Goal: Use online tool/utility: Utilize a website feature to perform a specific function

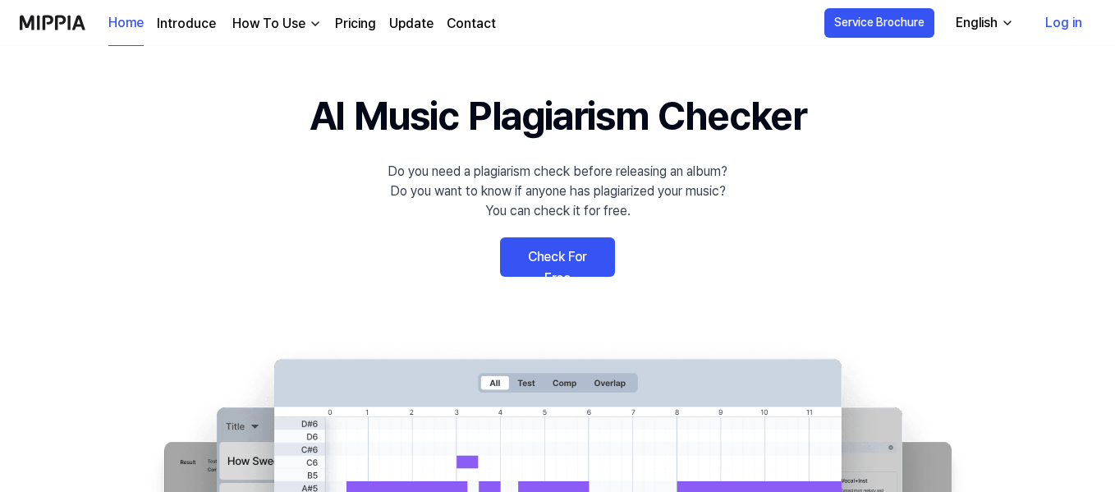
click at [540, 246] on link "Check For Free" at bounding box center [557, 256] width 115 height 39
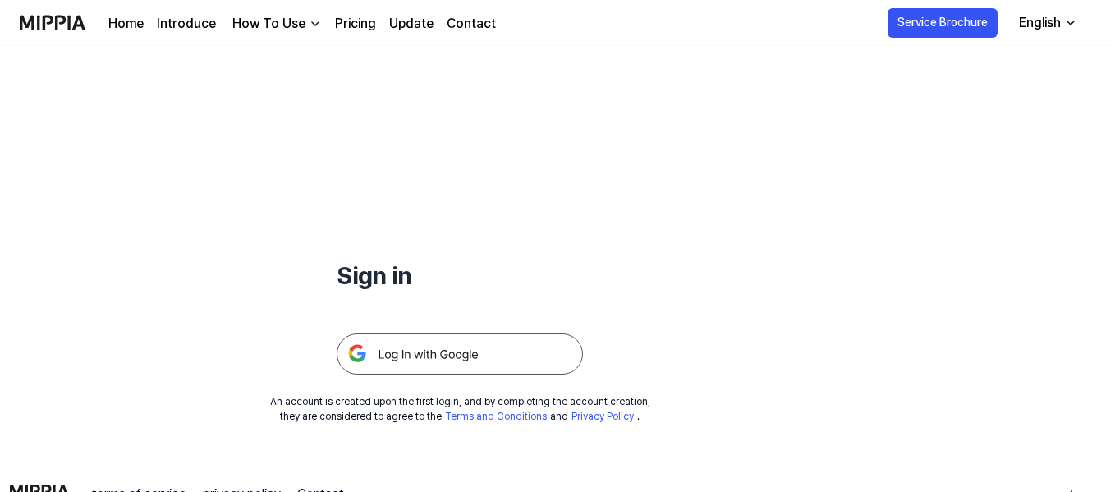
click at [442, 364] on img at bounding box center [460, 353] width 246 height 41
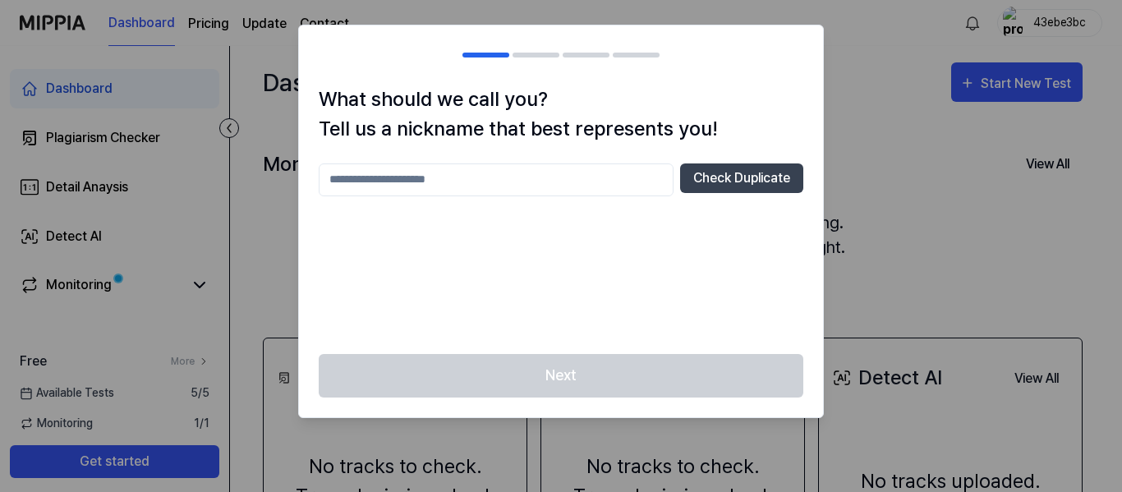
click at [565, 183] on input "text" at bounding box center [496, 179] width 355 height 33
click at [609, 378] on div "Next" at bounding box center [561, 385] width 524 height 63
click at [739, 185] on button "Check Duplicate" at bounding box center [741, 178] width 123 height 30
click at [585, 186] on input "****" at bounding box center [496, 179] width 355 height 33
type input "**********"
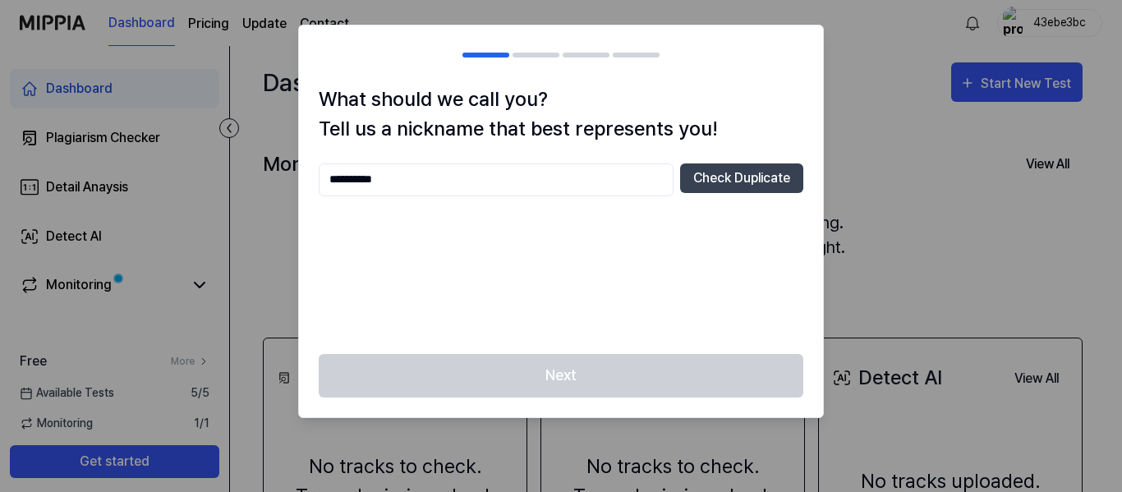
click at [717, 187] on button "Check Duplicate" at bounding box center [741, 178] width 123 height 30
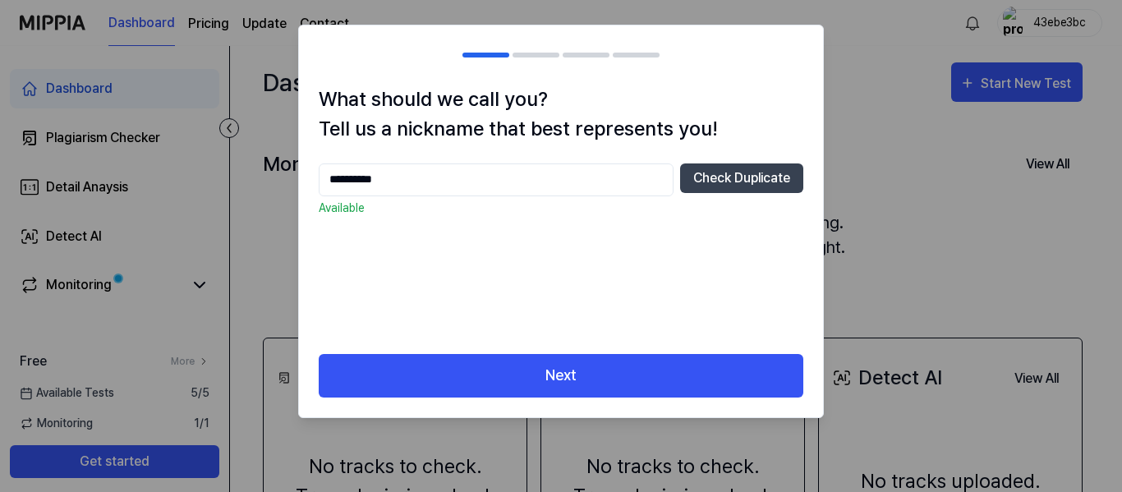
click at [675, 376] on button "Next" at bounding box center [561, 376] width 485 height 44
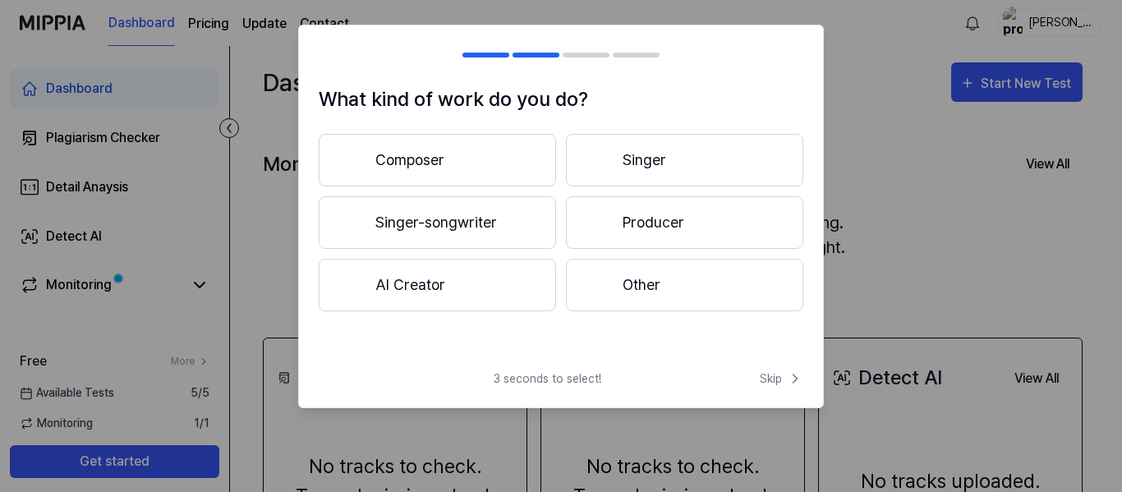
click at [479, 163] on button "Composer" at bounding box center [437, 160] width 237 height 53
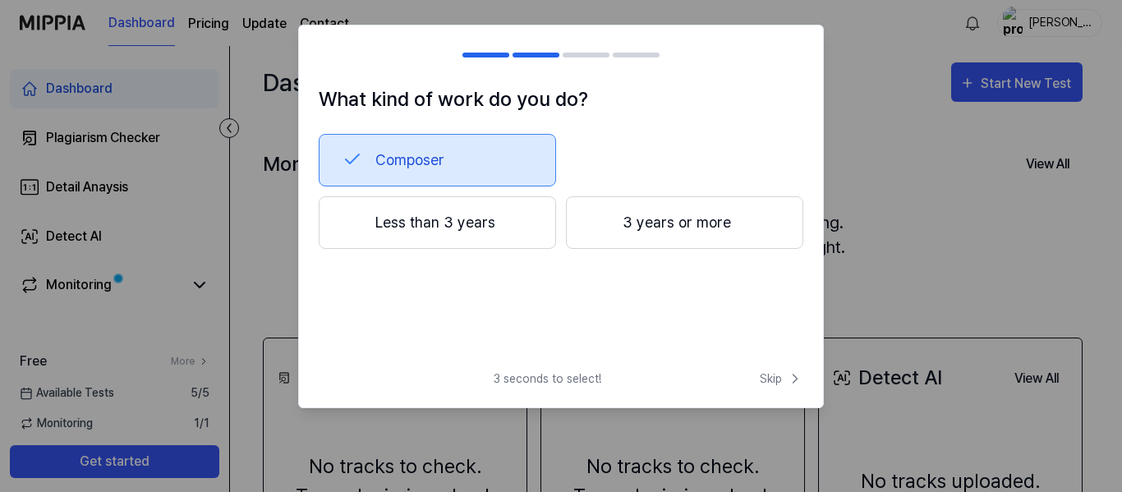
click at [541, 54] on div at bounding box center [535, 55] width 47 height 5
click at [480, 171] on button "Composer" at bounding box center [437, 160] width 237 height 53
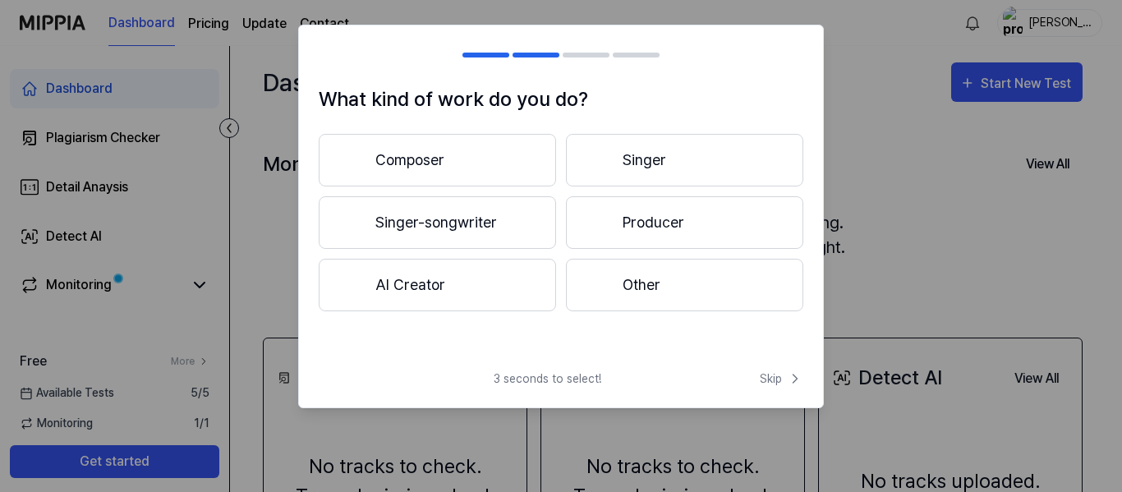
click at [475, 221] on button "Singer-songwriter" at bounding box center [437, 222] width 237 height 53
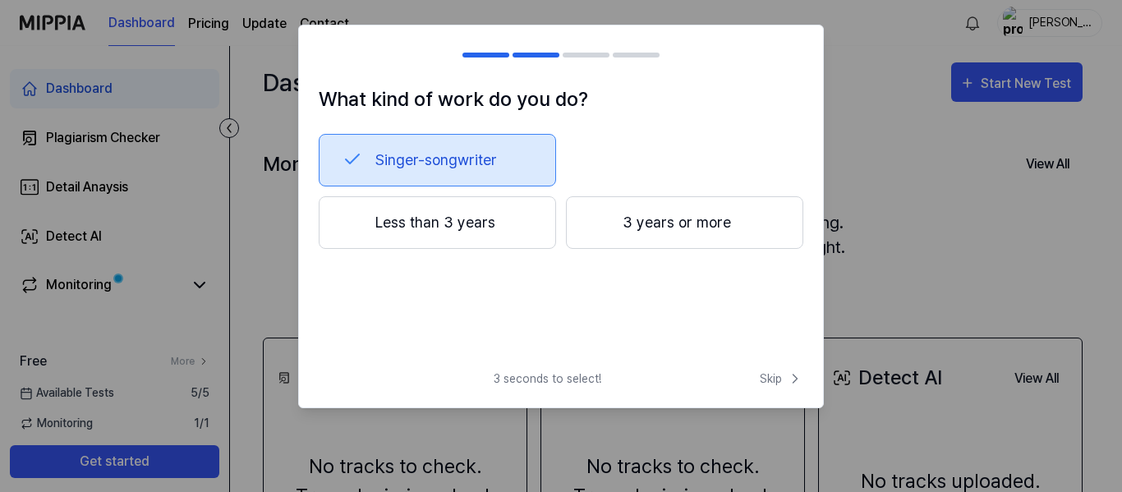
click at [517, 233] on button "Less than 3 years" at bounding box center [437, 222] width 237 height 53
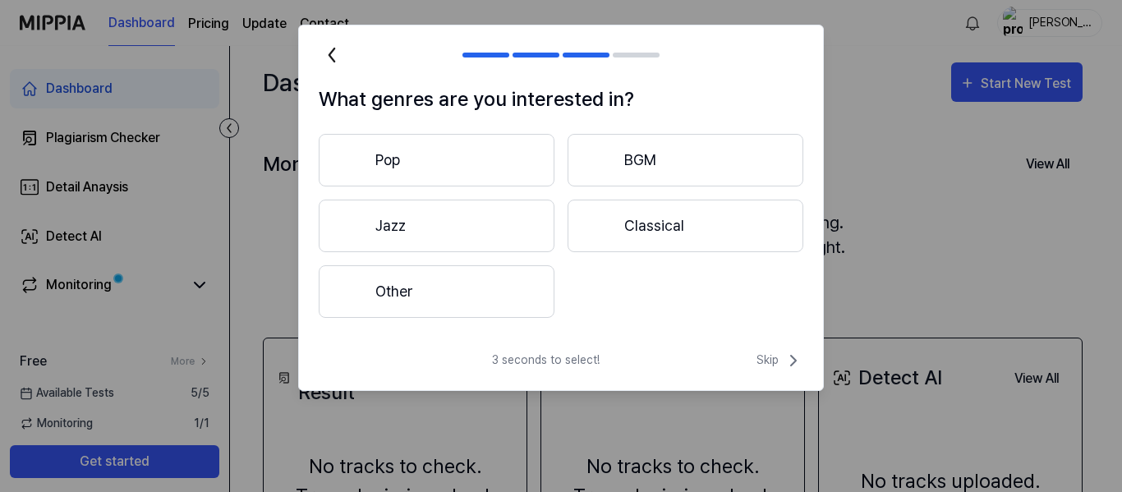
click at [483, 303] on button "Other" at bounding box center [437, 291] width 236 height 53
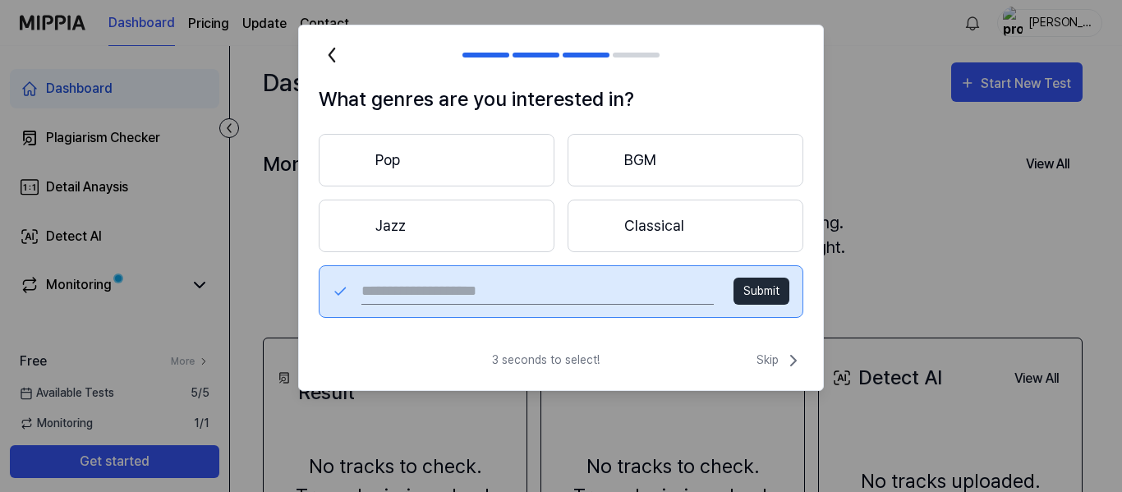
click at [568, 294] on input "text" at bounding box center [537, 291] width 352 height 26
type input "****"
click at [743, 296] on button "Submit" at bounding box center [761, 291] width 56 height 27
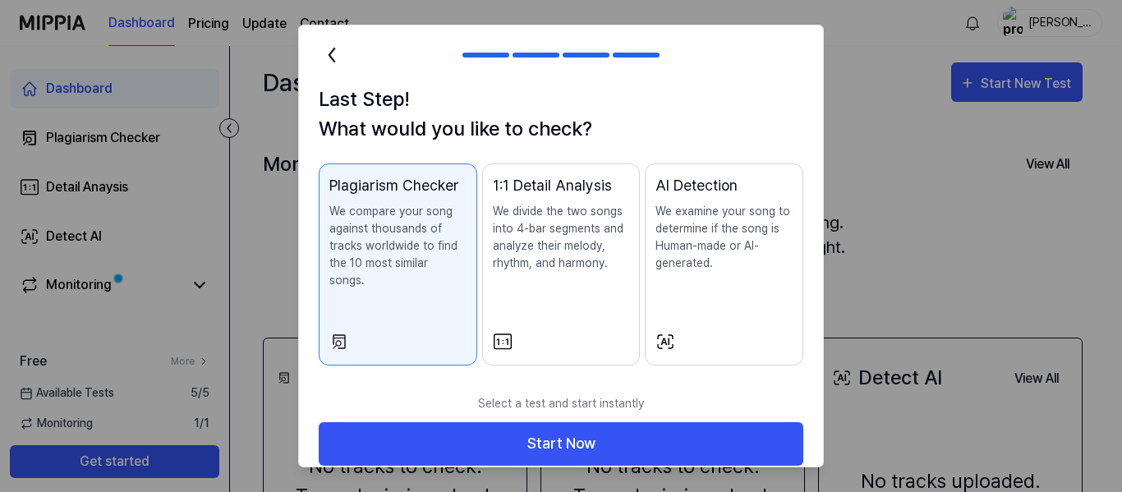
click at [579, 425] on button "Start Now" at bounding box center [561, 444] width 485 height 44
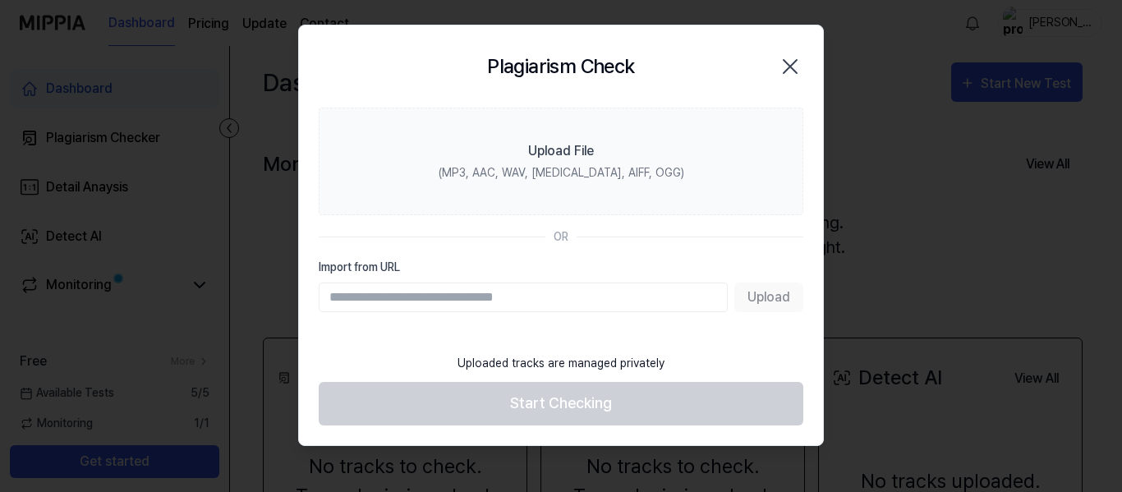
click at [606, 162] on label "Upload File (MP3, AAC, WAV, FLAC, AIFF, OGG)" at bounding box center [561, 162] width 485 height 108
click at [0, 0] on input "Upload File (MP3, AAC, WAV, FLAC, AIFF, OGG)" at bounding box center [0, 0] width 0 height 0
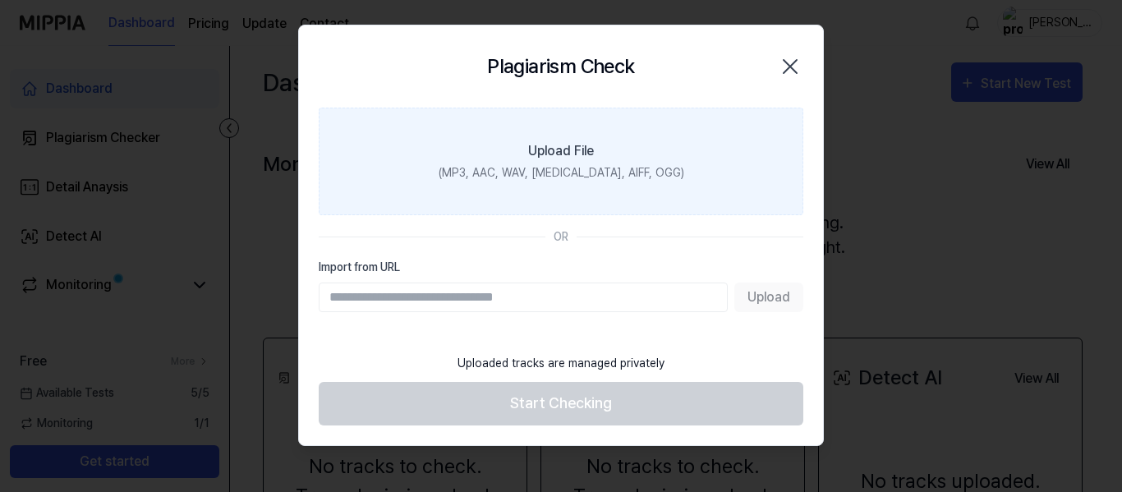
click at [785, 71] on icon "button" at bounding box center [789, 66] width 13 height 13
